Goal: Complete application form

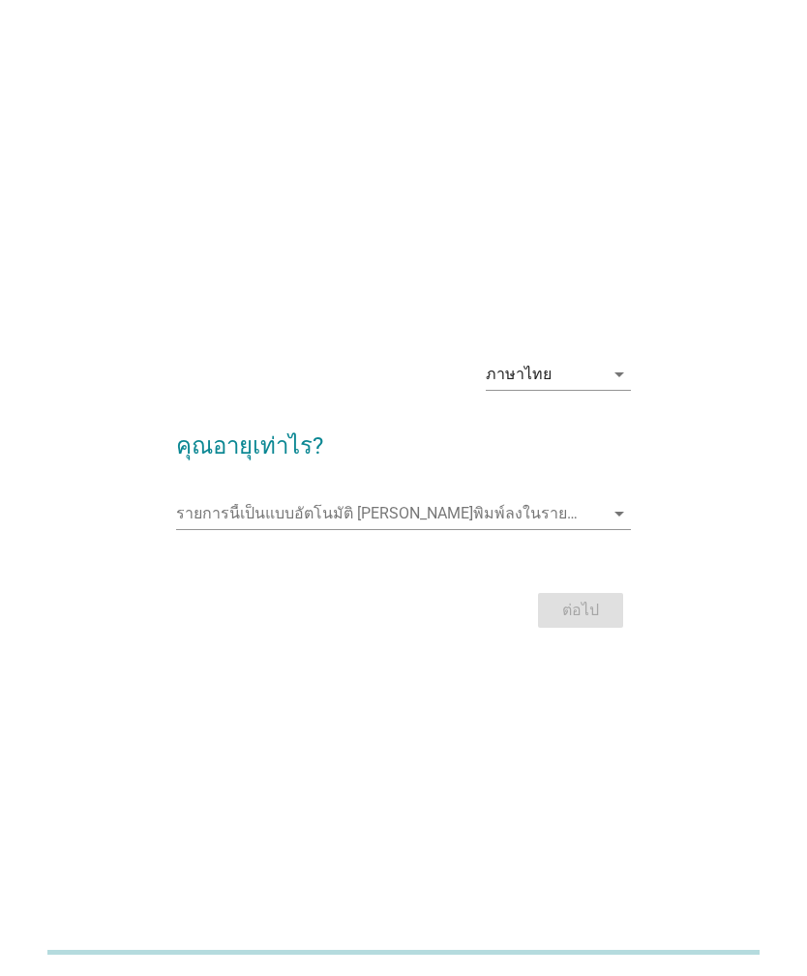
click at [569, 390] on div "ภาษาไทย" at bounding box center [545, 374] width 118 height 31
click at [721, 461] on div "ภาษาไทย arrow_drop_down คุณอายุเท่าไร? รายการนี้เป็นแบบอัตโนมัติ [PERSON_NAME]พ…" at bounding box center [403, 488] width 729 height 321
click at [577, 529] on input "รายการนี้เป็นแบบอัตโนมัติ คุณสามารถพิมพ์ลงในรายการนี้" at bounding box center [390, 513] width 429 height 31
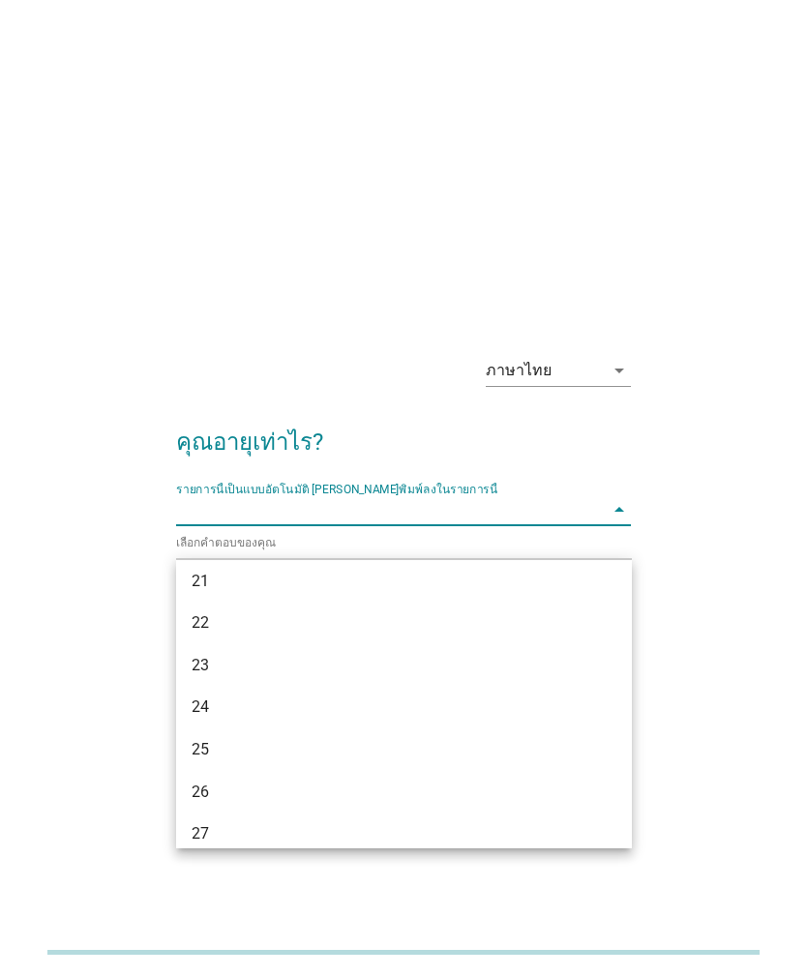
scroll to position [147, 0]
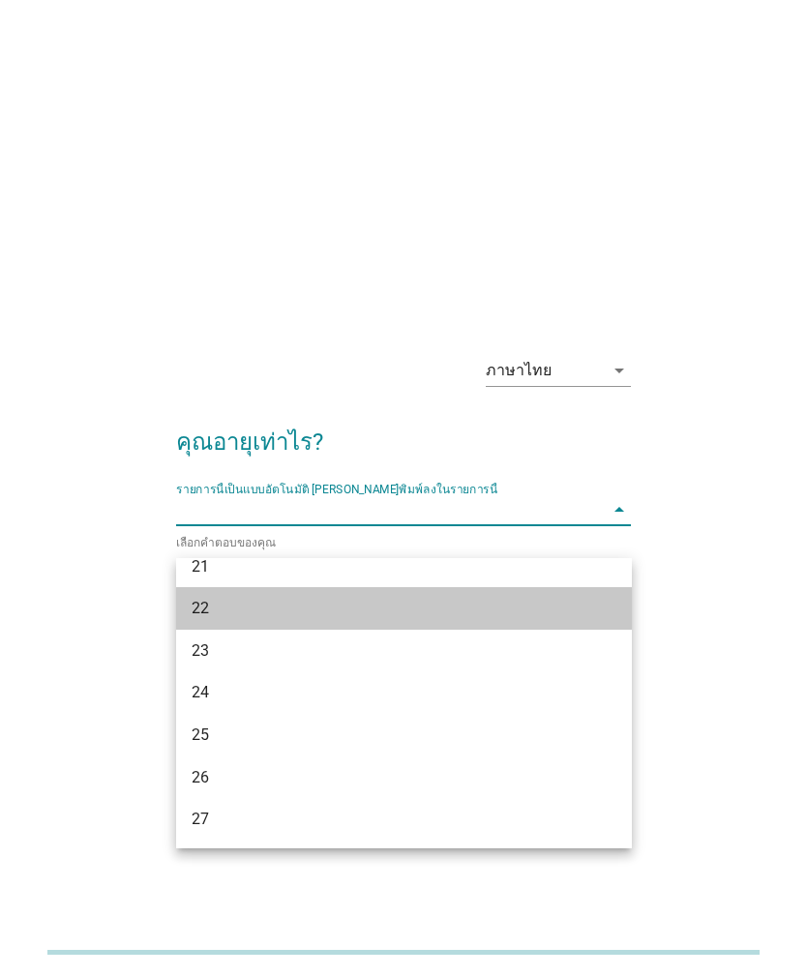
click at [528, 626] on div "22" at bounding box center [404, 608] width 456 height 43
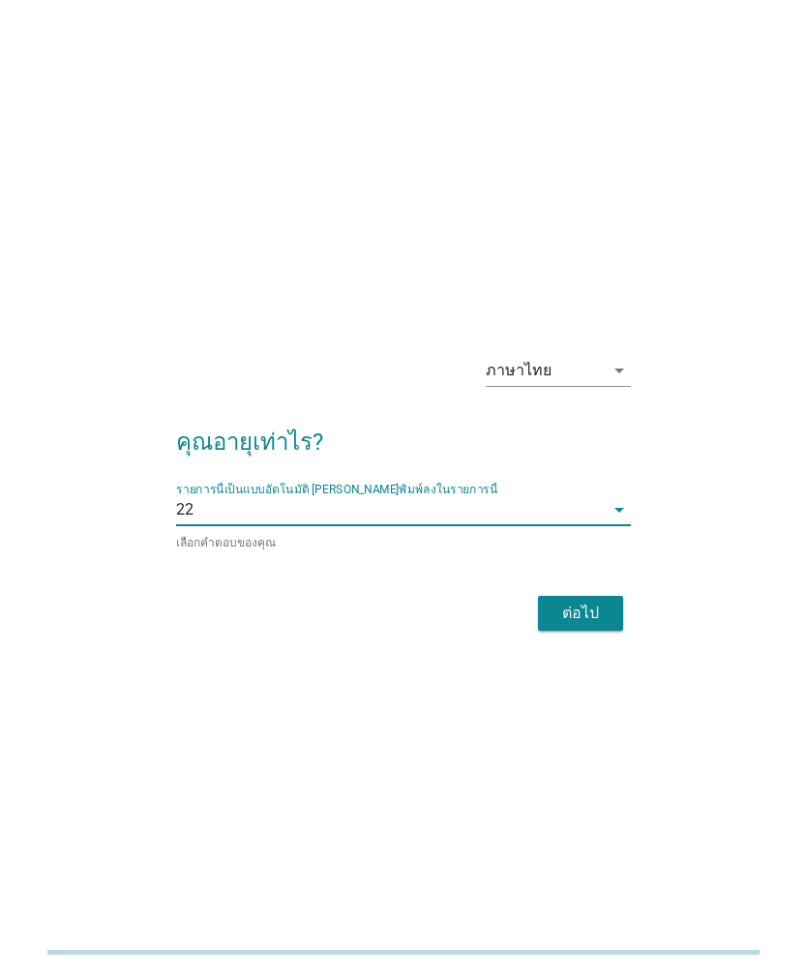
click at [580, 525] on input "รายการนี้เป็นแบบอัตโนมัติ คุณสามารถพิมพ์ลงในรายการนี้" at bounding box center [398, 509] width 411 height 31
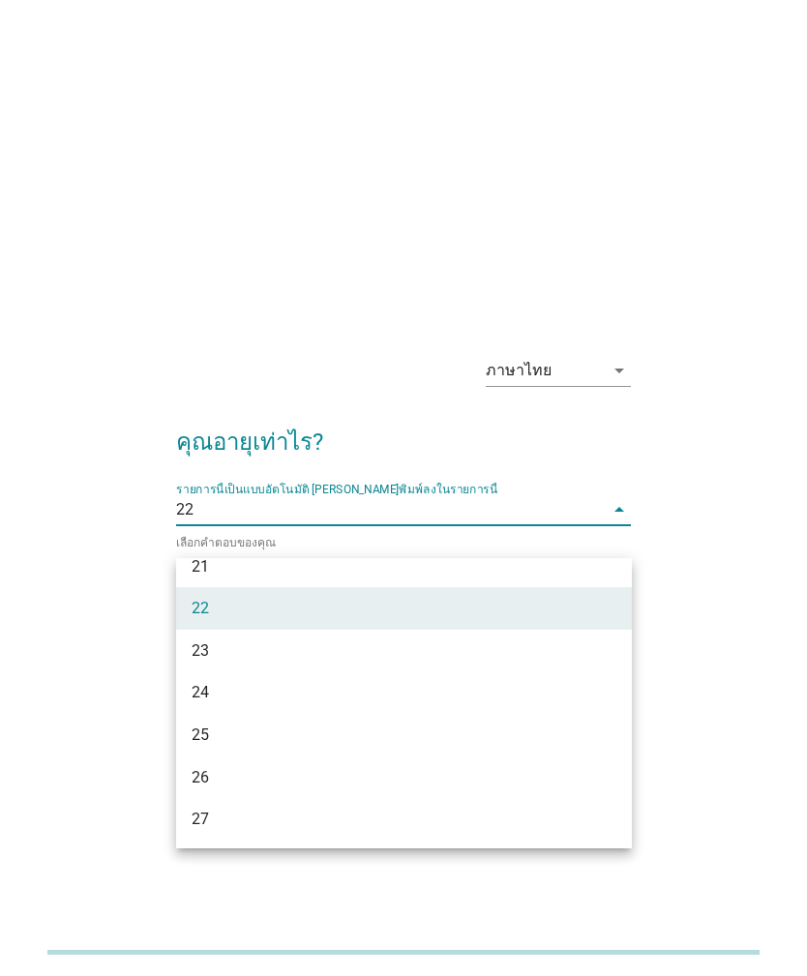
click at [658, 479] on div "ภาษาไทย arrow_drop_down คุณอายุเท่าไร? รายการนี้เป็นแบบอัตโนมัติ [PERSON_NAME]พ…" at bounding box center [403, 488] width 729 height 328
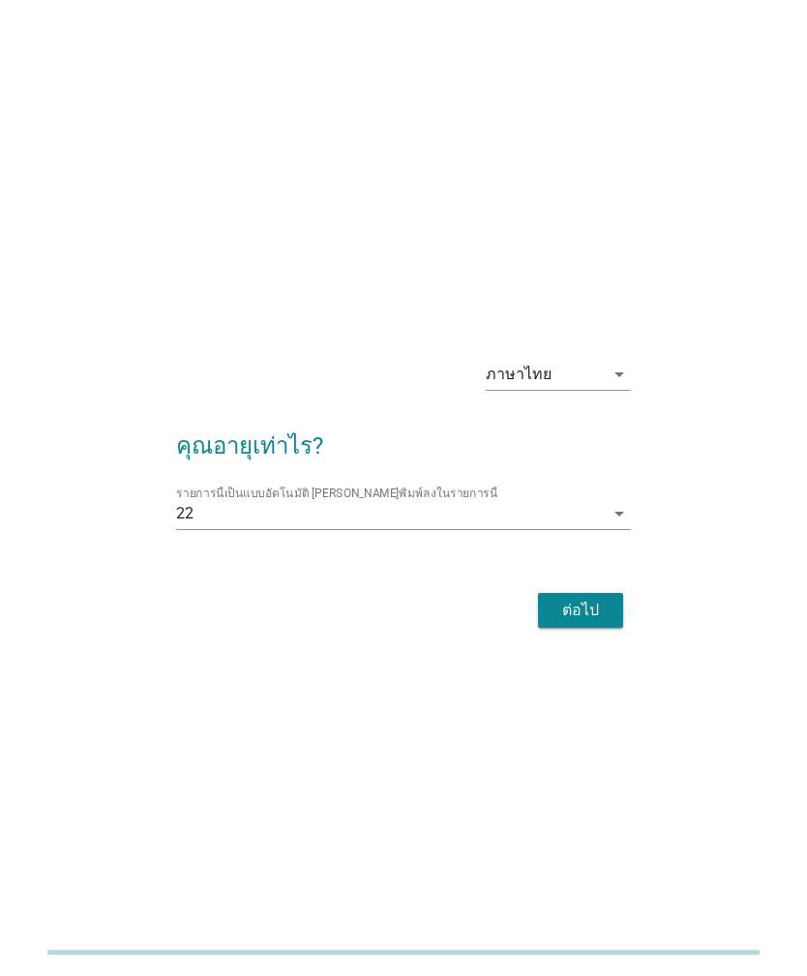
click at [595, 622] on div "ต่อไป" at bounding box center [580, 610] width 54 height 23
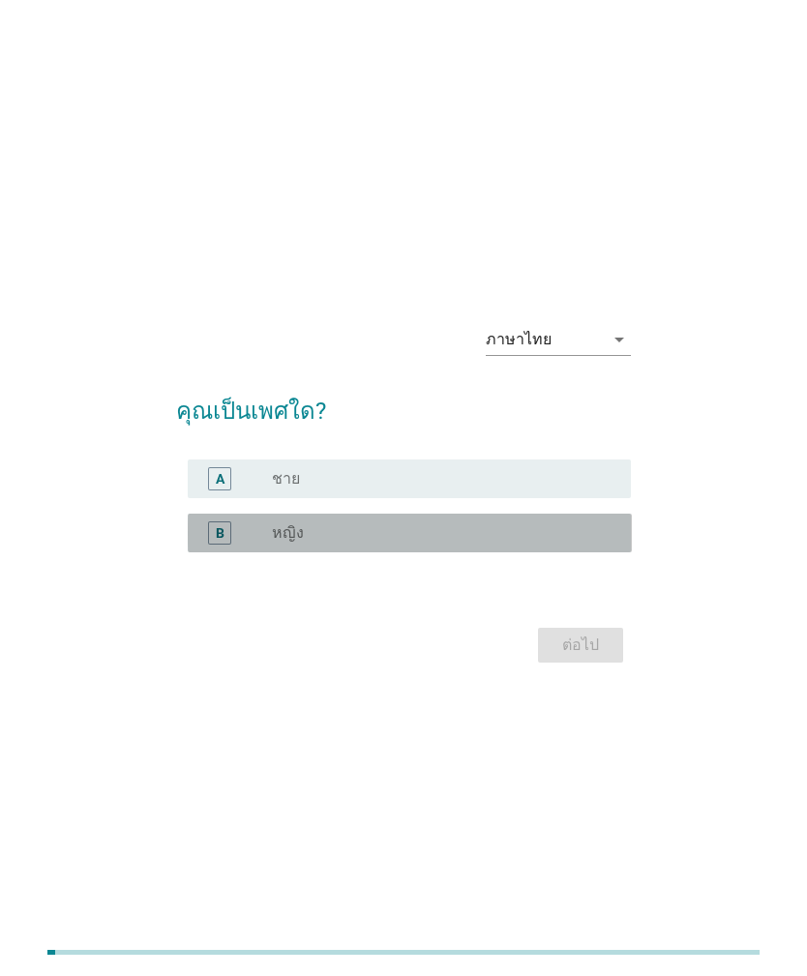
click at [468, 543] on div "radio_button_unchecked หญิง" at bounding box center [436, 532] width 329 height 19
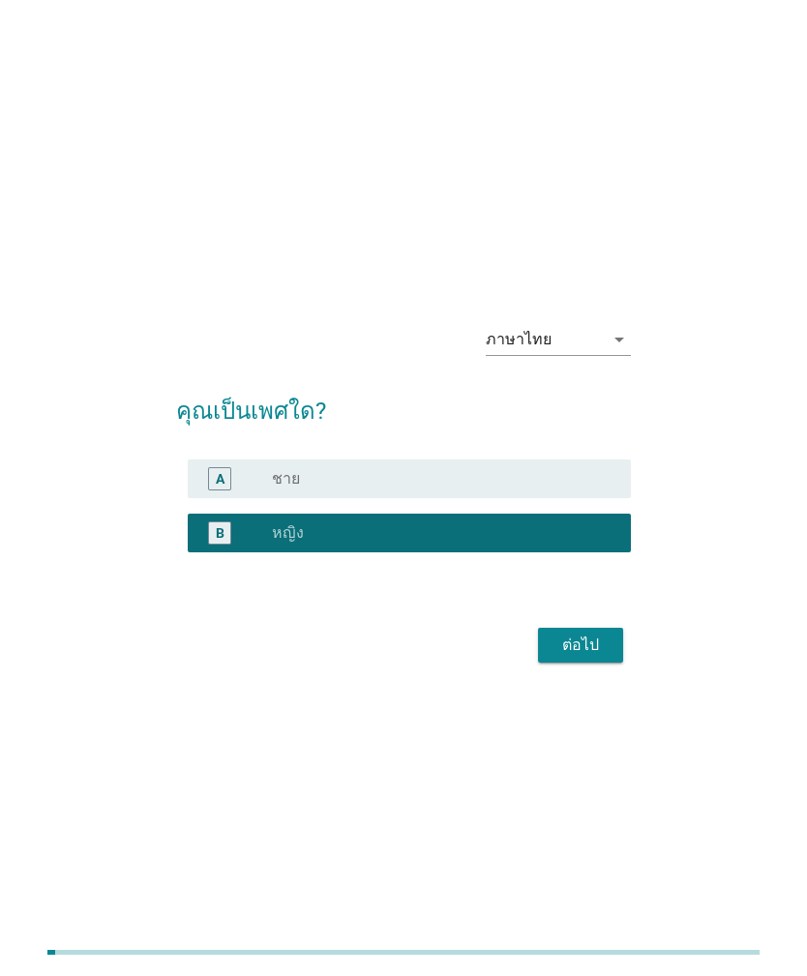
click at [617, 663] on button "ต่อไป" at bounding box center [580, 645] width 85 height 35
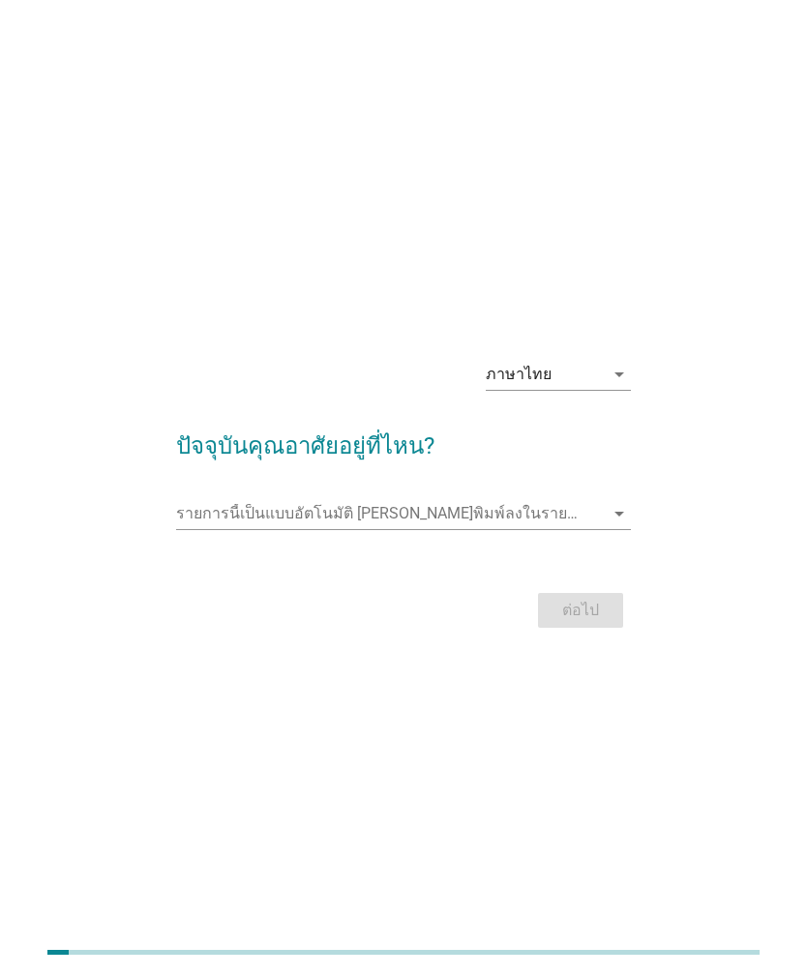
click at [586, 529] on input "รายการนี้เป็นแบบอัตโนมัติ คุณสามารถพิมพ์ลงในรายการนี้" at bounding box center [390, 513] width 429 height 31
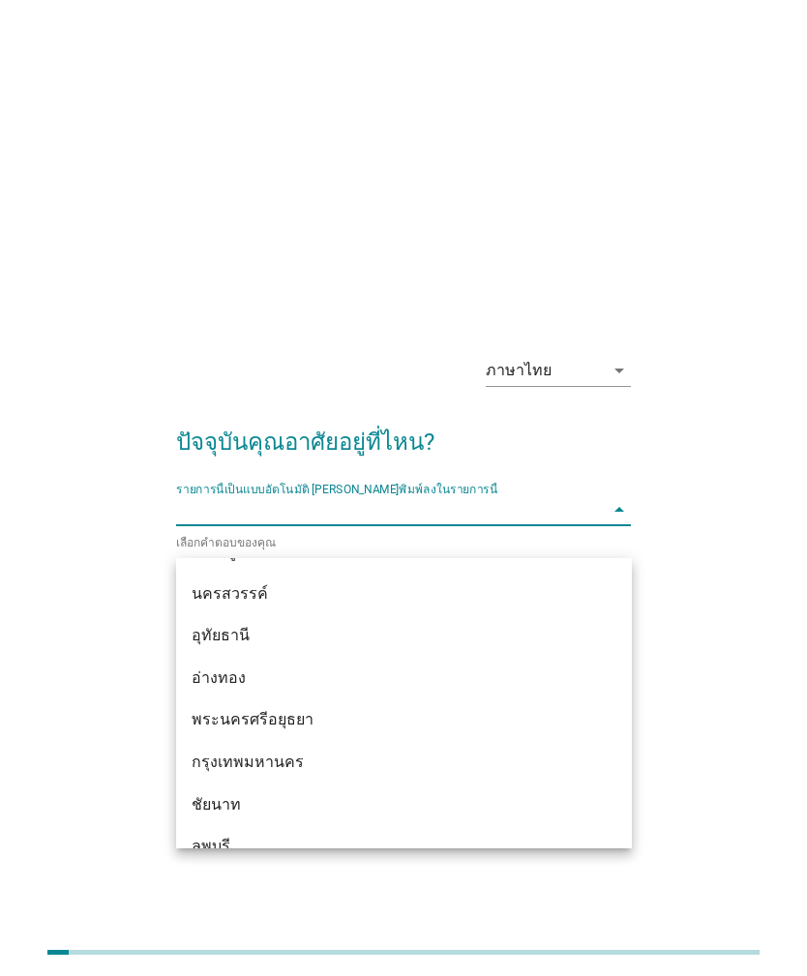
scroll to position [1438, 0]
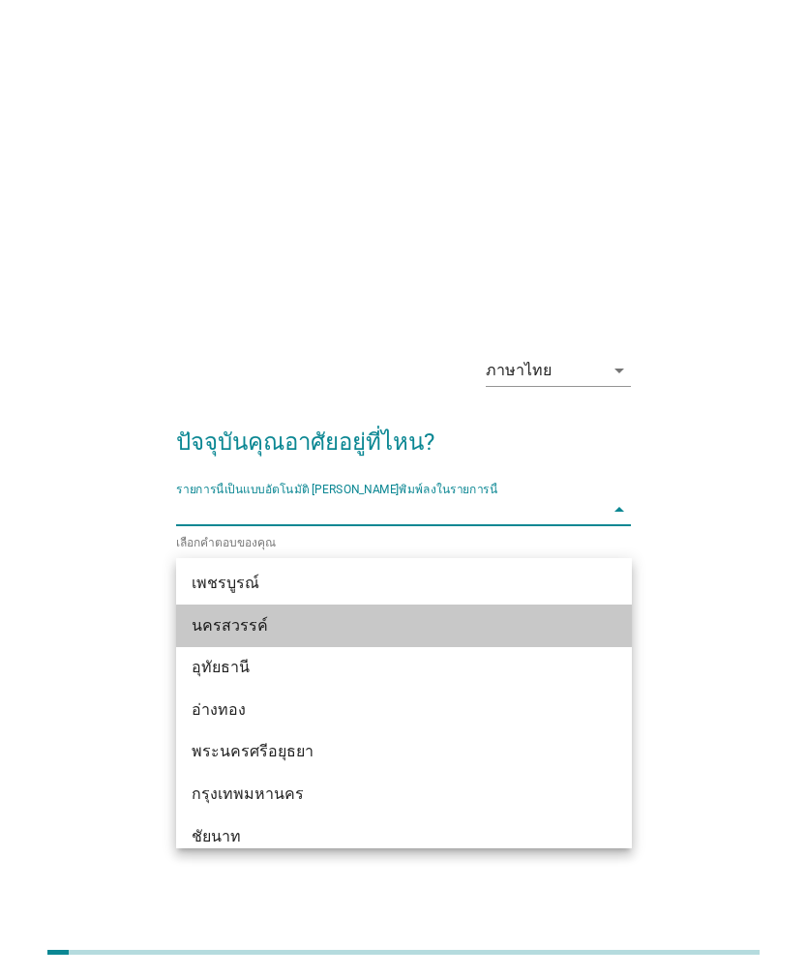
click at [539, 632] on div "นครสวรรค์" at bounding box center [386, 625] width 389 height 23
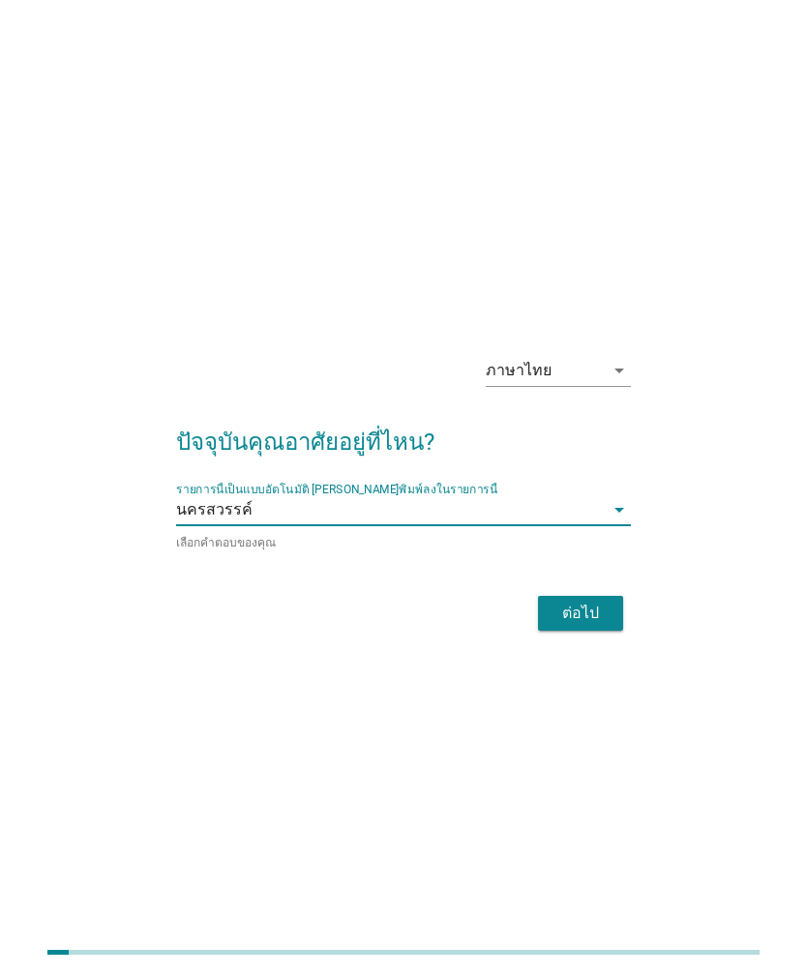
click at [591, 625] on div "ต่อไป" at bounding box center [580, 613] width 54 height 23
